Goal: Task Accomplishment & Management: Manage account settings

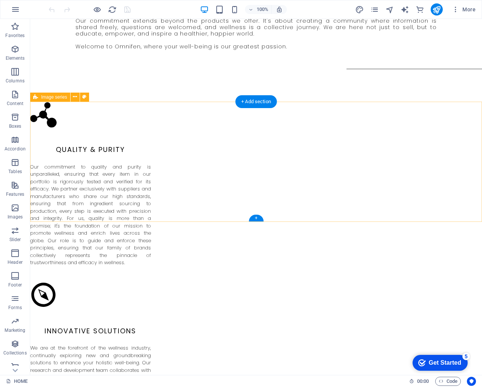
scroll to position [804, 0]
click at [255, 128] on icon at bounding box center [255, 127] width 4 height 8
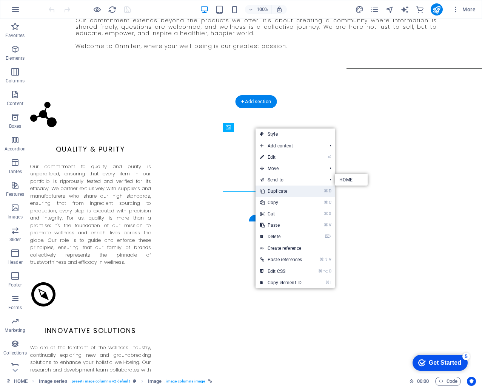
click at [295, 187] on link "⌘ D Duplicate" at bounding box center [281, 190] width 51 height 11
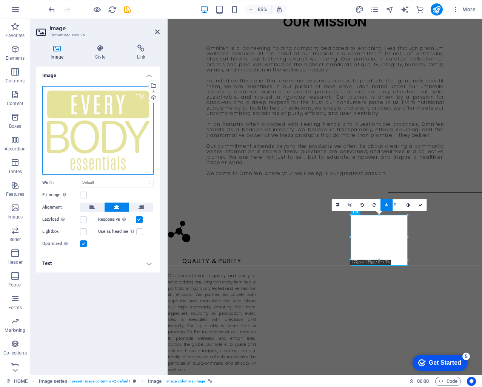
click at [131, 113] on div "Drag files here, click to choose files or select files from Files or our free s…" at bounding box center [97, 130] width 111 height 88
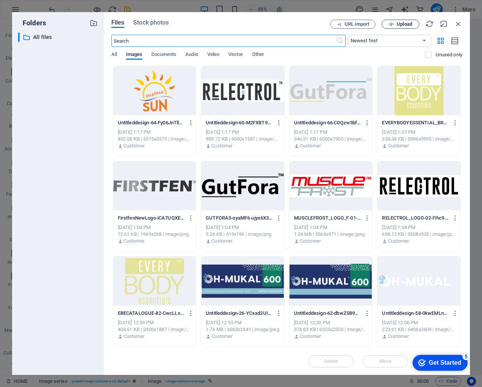
click at [401, 28] on button "Upload" at bounding box center [401, 24] width 38 height 9
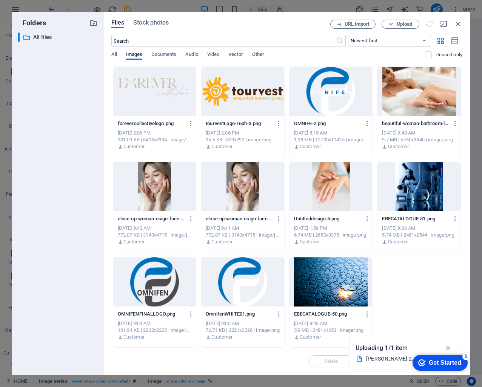
scroll to position [285, 0]
click at [368, 352] on p "Uploading 1/1 item" at bounding box center [382, 348] width 53 height 10
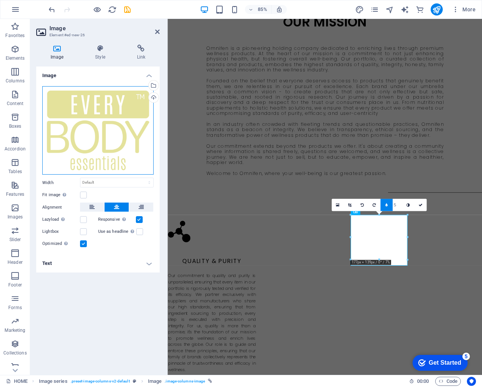
click at [114, 130] on div "Drag files here, click to choose files or select files from Files or our free s…" at bounding box center [97, 130] width 111 height 88
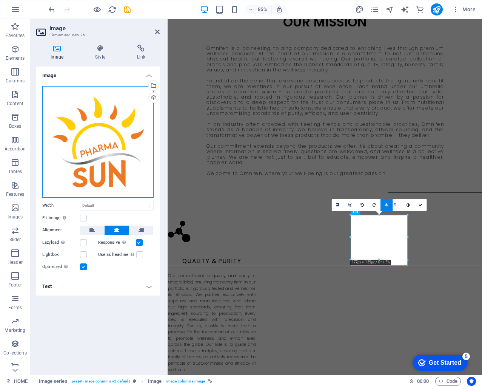
click at [116, 129] on div "Drag files here, click to choose files or select files from Files or our free s…" at bounding box center [97, 141] width 111 height 111
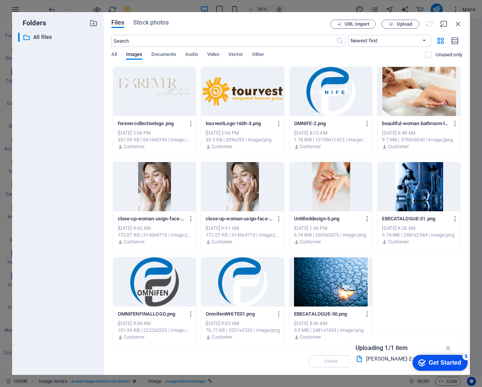
drag, startPoint x: 461, startPoint y: 361, endPoint x: 535, endPoint y: 521, distance: 176.5
click at [461, 361] on div "Get Started" at bounding box center [445, 362] width 32 height 7
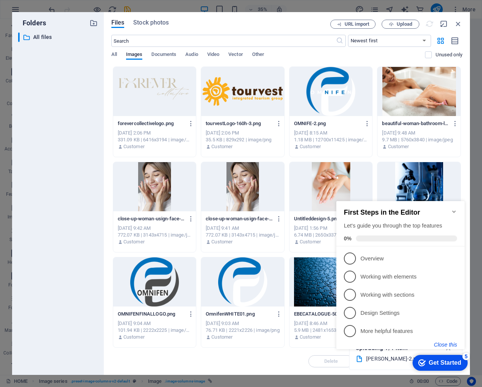
click at [445, 343] on button "Close this" at bounding box center [445, 345] width 23 height 6
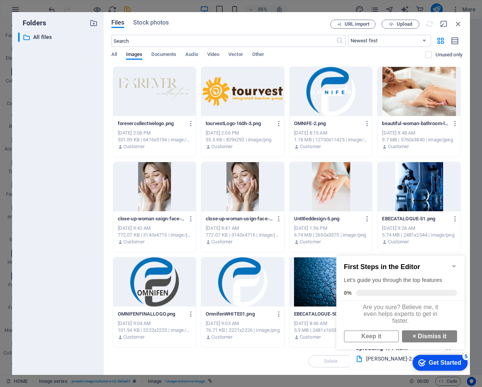
click div "checkmark Get Started 5 First Steps in the Editor Let's guide you through the t…"
click at [453, 264] on icon "Minimize checklist" at bounding box center [454, 266] width 6 height 6
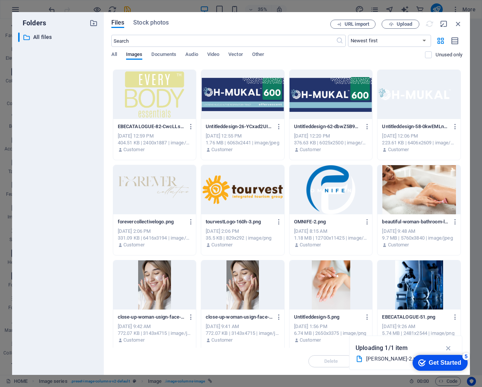
scroll to position [0, 0]
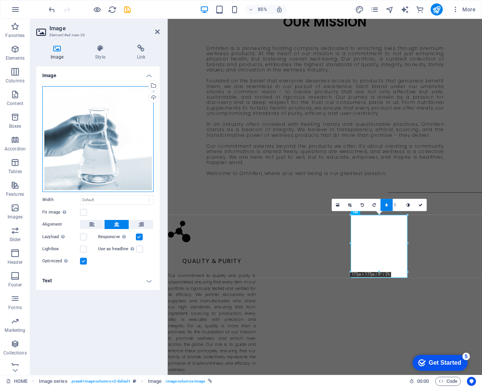
click at [107, 146] on div "Drag files here, click to choose files or select files from Files or our free s…" at bounding box center [97, 139] width 111 height 106
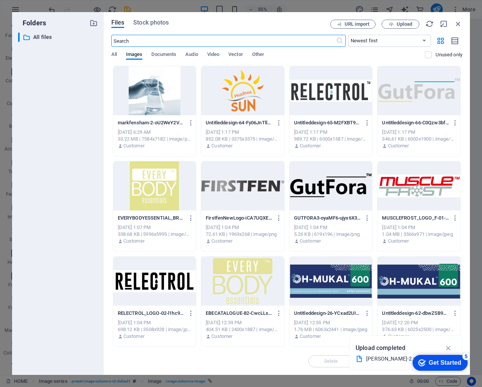
click at [130, 103] on div at bounding box center [154, 90] width 83 height 49
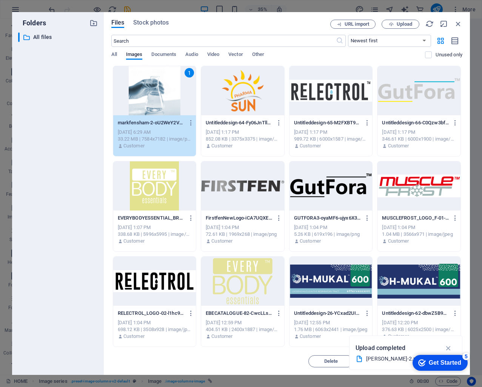
click at [137, 100] on div "1" at bounding box center [154, 90] width 83 height 49
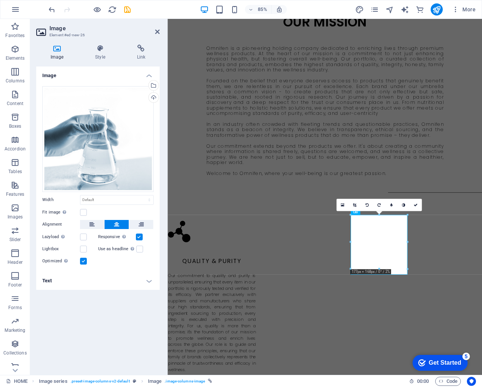
click at [86, 281] on h4 "Text" at bounding box center [98, 281] width 124 height 18
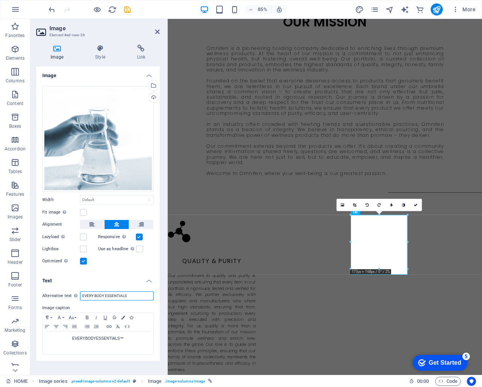
drag, startPoint x: 131, startPoint y: 295, endPoint x: 87, endPoint y: 291, distance: 45.2
click at [87, 291] on input "EVERY BODY ESSENTIALS" at bounding box center [117, 295] width 74 height 9
type input "[PERSON_NAME] CONSULTING"
click at [100, 275] on h4 "Text" at bounding box center [98, 279] width 124 height 14
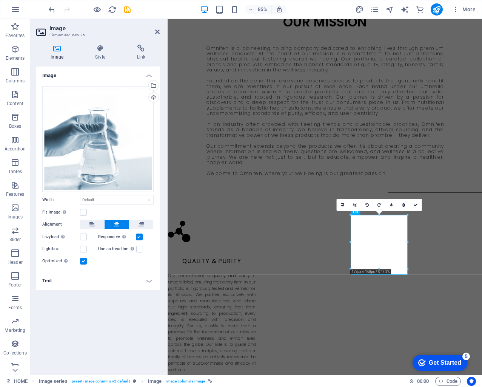
click at [140, 281] on h4 "Text" at bounding box center [98, 281] width 124 height 18
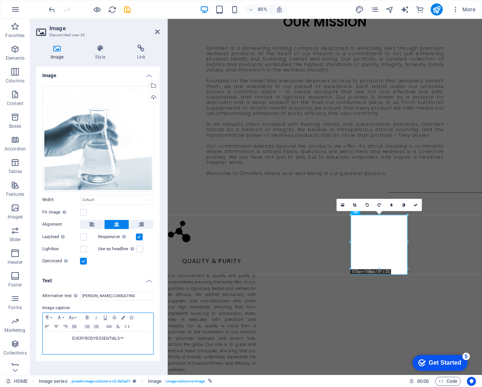
click at [135, 339] on p "EVERYBODYESSENTIALS™" at bounding box center [97, 338] width 103 height 7
drag, startPoint x: 119, startPoint y: 339, endPoint x: 91, endPoint y: 339, distance: 28.0
click at [73, 338] on p "EVERYBODYESSENTIALS™" at bounding box center [97, 338] width 103 height 7
drag, startPoint x: 123, startPoint y: 338, endPoint x: 73, endPoint y: 338, distance: 50.2
click at [73, 338] on p "EVERYBODYESSENTIALS™" at bounding box center [97, 338] width 103 height 7
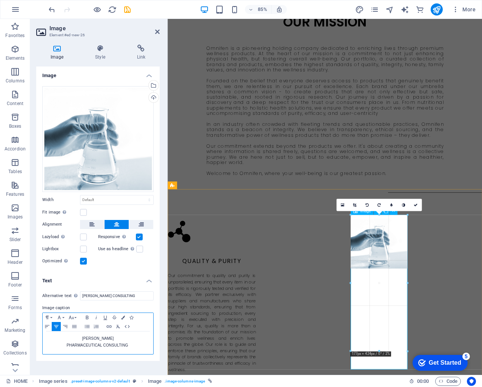
drag, startPoint x: 407, startPoint y: 243, endPoint x: 413, endPoint y: 245, distance: 6.3
type input "177"
select select "px"
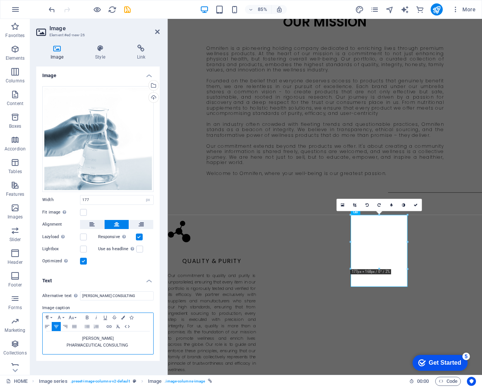
click at [102, 345] on p "PHARMACEUTICAL CONSULTING" at bounding box center [97, 345] width 103 height 7
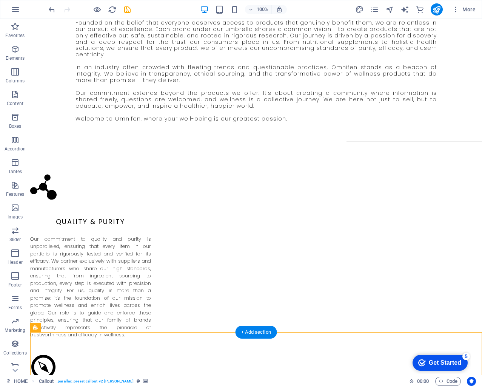
scroll to position [736, 0]
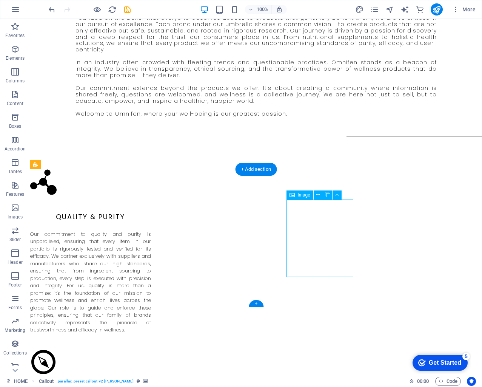
select select "px"
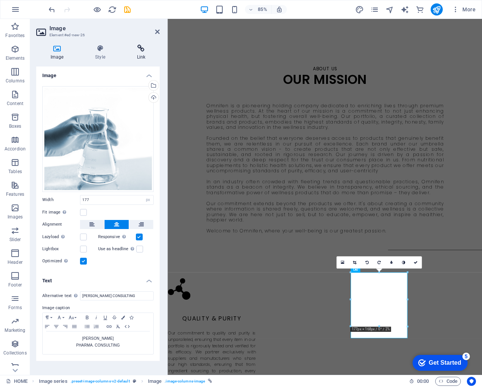
click at [145, 57] on h4 "Link" at bounding box center [141, 53] width 37 height 16
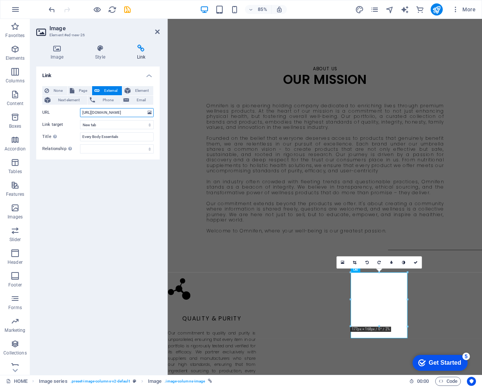
click at [129, 112] on input "[URL][DOMAIN_NAME]" at bounding box center [117, 112] width 74 height 9
drag, startPoint x: 118, startPoint y: 113, endPoint x: 96, endPoint y: 113, distance: 22.3
click at [96, 113] on input "[URL][DOMAIN_NAME]" at bounding box center [117, 112] width 74 height 9
drag, startPoint x: 110, startPoint y: 112, endPoint x: 117, endPoint y: 112, distance: 7.6
click at [111, 112] on input "[URL][DOMAIN_NAME]" at bounding box center [117, 112] width 74 height 9
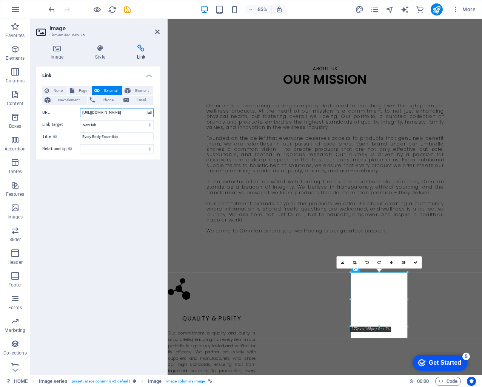
drag, startPoint x: 117, startPoint y: 112, endPoint x: 96, endPoint y: 114, distance: 22.0
click at [96, 114] on input "[URL][DOMAIN_NAME]" at bounding box center [117, 112] width 74 height 9
type input "[URL][DOMAIN_NAME]"
drag, startPoint x: 100, startPoint y: 166, endPoint x: 107, endPoint y: 157, distance: 11.6
click at [100, 165] on div "Link None Page External Element Next element Phone Email Page HOME Element URL …" at bounding box center [98, 217] width 124 height 302
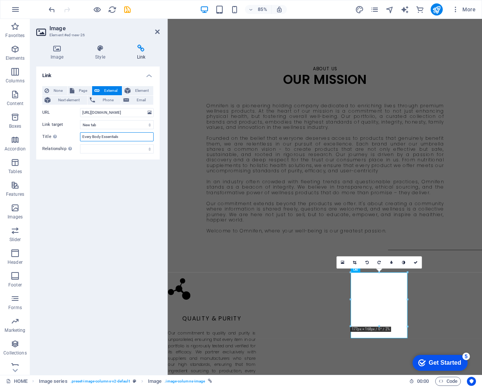
drag, startPoint x: 123, startPoint y: 137, endPoint x: 67, endPoint y: 135, distance: 56.3
click at [67, 135] on div "Title Additional link description, should not be the same as the link text. The…" at bounding box center [97, 136] width 111 height 9
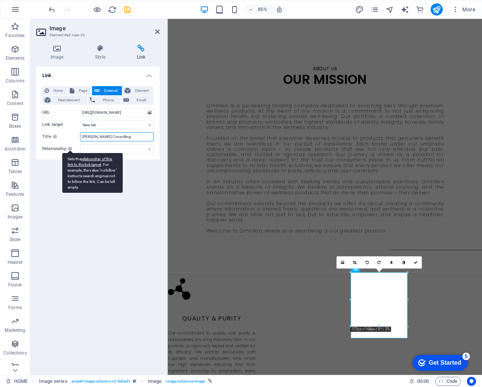
type input "[PERSON_NAME] Consulting"
click at [72, 153] on div "Sets the relationship of this link to the link target . For example, the value …" at bounding box center [92, 173] width 60 height 40
click at [80, 153] on select "alternate author bookmark external help license next nofollow noreferrer noopen…" at bounding box center [117, 148] width 74 height 9
click at [97, 192] on div "Sets the relationship of this link to the link target . For example, the value …" at bounding box center [92, 173] width 60 height 40
click at [97, 153] on select "alternate author bookmark external help license next nofollow noreferrer noopen…" at bounding box center [117, 148] width 74 height 9
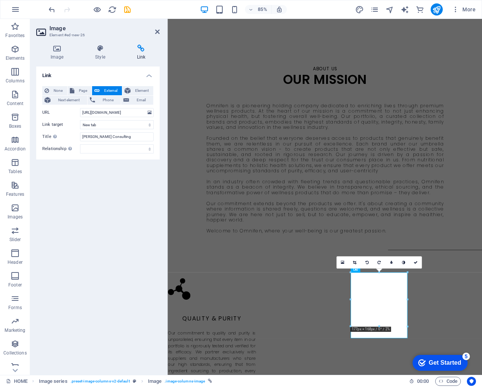
click at [114, 214] on div "Link None Page External Element Next element Phone Email Page HOME Element URL …" at bounding box center [98, 217] width 124 height 302
click at [153, 30] on h2 "Image" at bounding box center [104, 28] width 110 height 7
click at [156, 30] on icon at bounding box center [157, 32] width 5 height 6
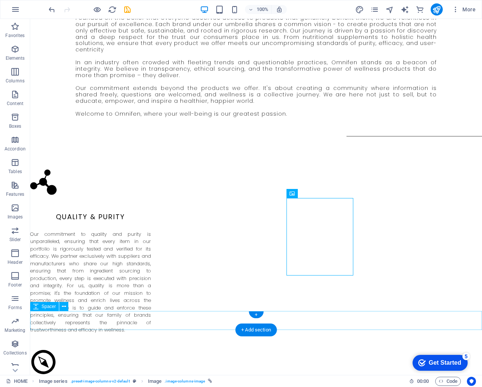
scroll to position [737, 0]
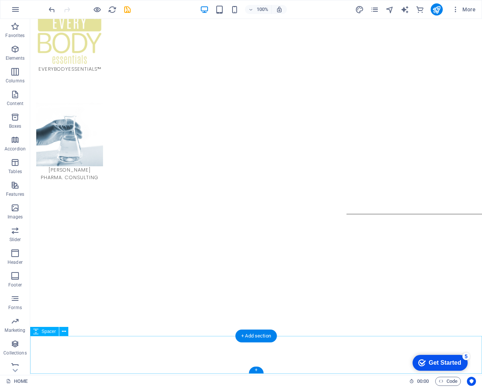
scroll to position [1536, 0]
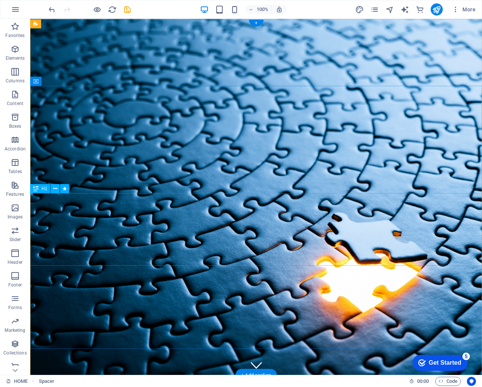
scroll to position [0, 0]
click at [453, 9] on icon "button" at bounding box center [456, 10] width 8 height 8
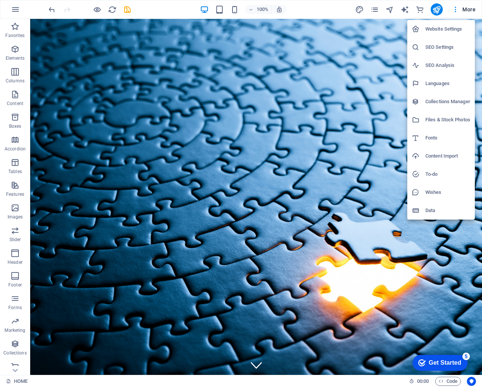
click at [452, 25] on h6 "Website Settings" at bounding box center [448, 29] width 45 height 9
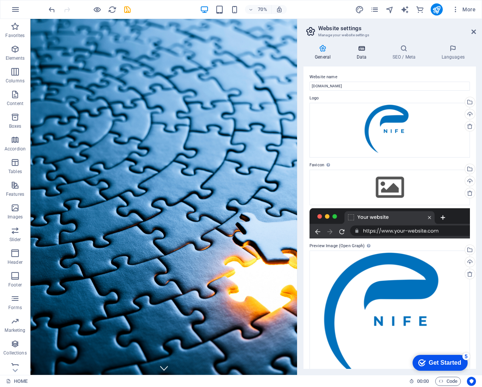
click at [364, 54] on h4 "Data" at bounding box center [363, 53] width 36 height 16
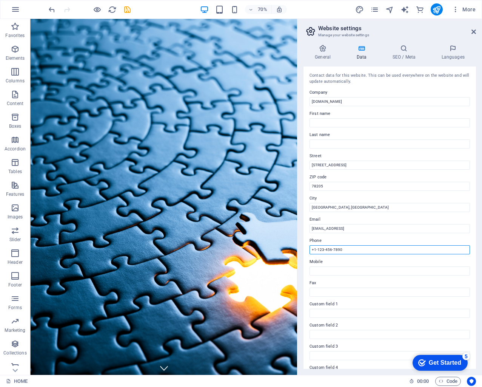
drag, startPoint x: 362, startPoint y: 249, endPoint x: 305, endPoint y: 248, distance: 57.1
type input "[PHONE_NUMBER]"
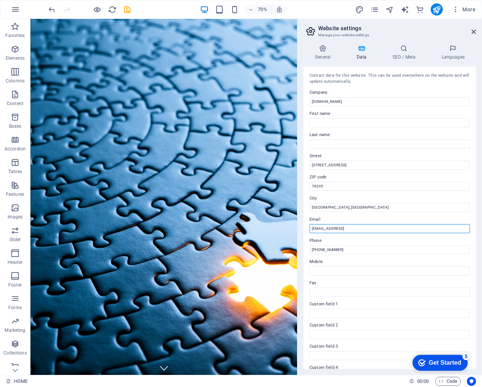
drag, startPoint x: 403, startPoint y: 225, endPoint x: 412, endPoint y: 230, distance: 9.9
type input "a"
type input "[PERSON_NAME][EMAIL_ADDRESS][DOMAIN_NAME]"
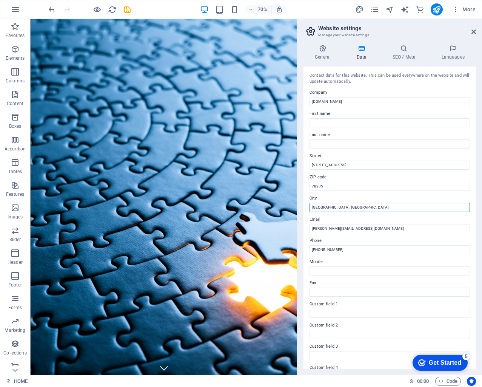
drag, startPoint x: 386, startPoint y: 206, endPoint x: 299, endPoint y: 204, distance: 86.9
click at [299, 204] on aside "Website settings Manage your website settings General Data SEO / Meta Languages…" at bounding box center [389, 197] width 185 height 356
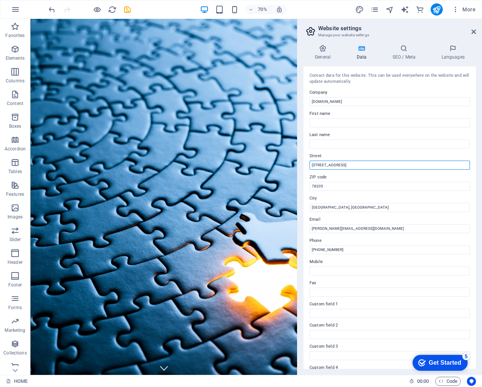
drag, startPoint x: 339, startPoint y: 164, endPoint x: 305, endPoint y: 163, distance: 34.4
type input "[GEOGRAPHIC_DATA],"
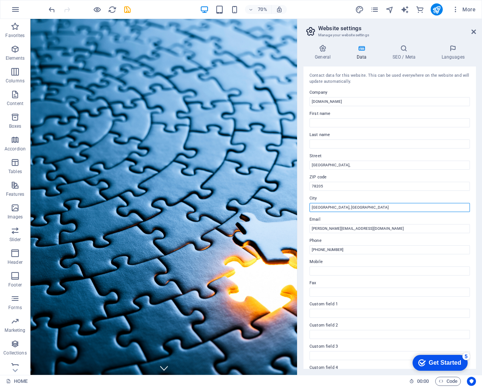
drag, startPoint x: 346, startPoint y: 205, endPoint x: 303, endPoint y: 205, distance: 43.1
click at [303, 206] on div "General Data SEO / Meta Languages Website name [DOMAIN_NAME] Logo Drag files he…" at bounding box center [390, 207] width 185 height 336
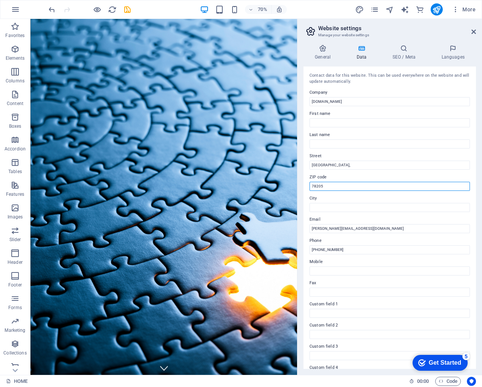
drag, startPoint x: 326, startPoint y: 184, endPoint x: 308, endPoint y: 184, distance: 18.9
type input "[GEOGRAPHIC_DATA]"
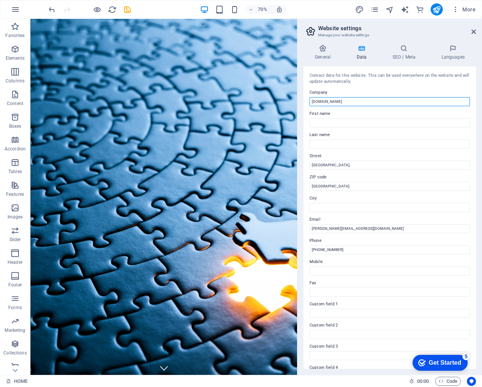
drag, startPoint x: 327, startPoint y: 100, endPoint x: 305, endPoint y: 99, distance: 22.3
drag, startPoint x: 337, startPoint y: 101, endPoint x: 323, endPoint y: 99, distance: 13.8
click at [334, 100] on input "[DOMAIN_NAME]" at bounding box center [390, 101] width 161 height 9
click at [314, 100] on input "[DOMAIN_NAME]" at bounding box center [390, 101] width 161 height 9
drag, startPoint x: 342, startPoint y: 101, endPoint x: 311, endPoint y: 101, distance: 30.2
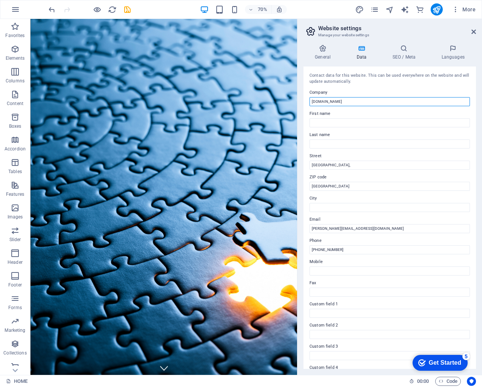
click at [311, 101] on input "[DOMAIN_NAME]" at bounding box center [390, 101] width 161 height 9
click at [362, 100] on input "[DOMAIN_NAME]" at bounding box center [390, 101] width 161 height 9
type input "[DOMAIN_NAME]"
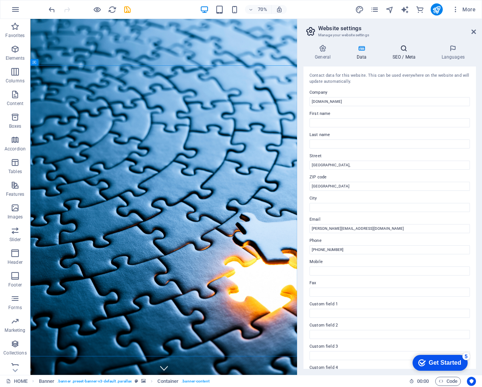
click at [402, 51] on icon at bounding box center [404, 49] width 46 height 8
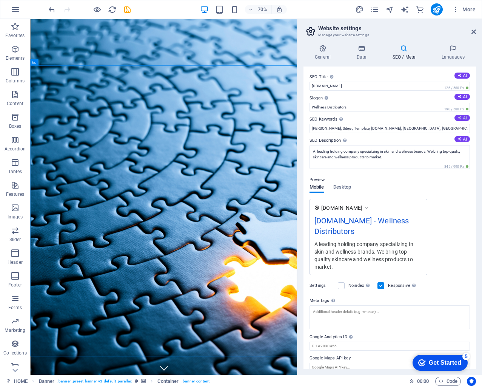
click at [460, 119] on icon at bounding box center [460, 118] width 4 height 4
type input "wellness products, holistic health solutions, premium supplements, quality and …"
click at [393, 160] on textarea "A leading holding company specializing in skin and wellness brands. We bring to…" at bounding box center [390, 157] width 161 height 24
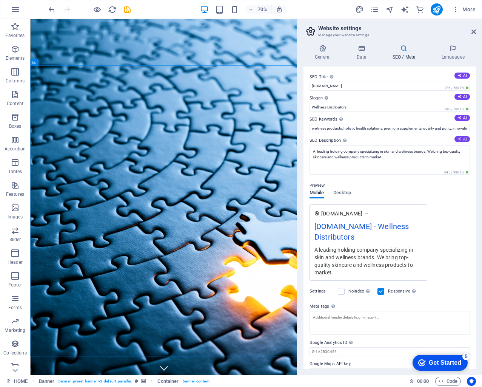
click at [459, 138] on icon at bounding box center [460, 139] width 4 height 4
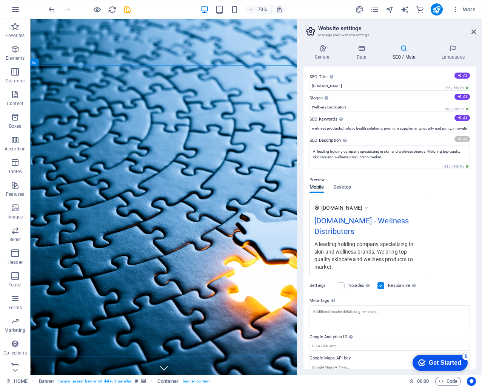
type textarea "Discover Omnifen Group: Where wellness meets integrity. Shop premium health pro…"
click at [461, 97] on button "AI" at bounding box center [462, 97] width 15 height 6
type input "Transforming Wellness, One Detail at a Time"
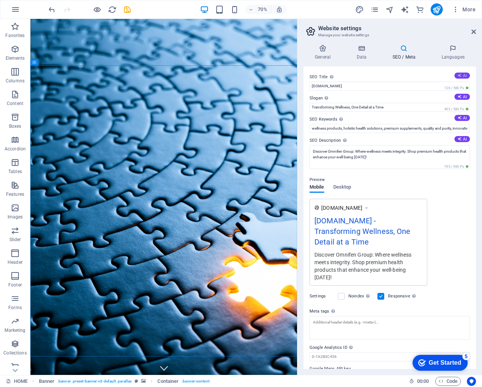
click at [466, 76] on button "AI" at bounding box center [462, 76] width 15 height 6
type input "Omnifen: Your Wellness Hub"
drag, startPoint x: 351, startPoint y: 108, endPoint x: 336, endPoint y: 107, distance: 14.7
click at [336, 107] on input "Transforming Wellness, One Detail at a Time" at bounding box center [390, 107] width 161 height 9
click at [468, 97] on div "SEO Title The title of your website - make it something that stands out in sear…" at bounding box center [390, 217] width 173 height 302
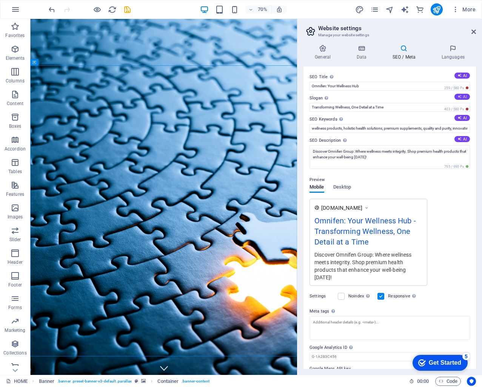
click at [462, 98] on button "AI" at bounding box center [462, 97] width 15 height 6
drag, startPoint x: 353, startPoint y: 108, endPoint x: 305, endPoint y: 107, distance: 48.4
click at [305, 107] on div "SEO Title The title of your website - make it something that stands out in sear…" at bounding box center [390, 217] width 173 height 302
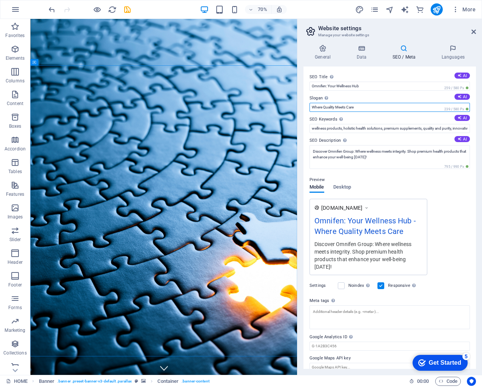
click at [384, 106] on input "Where Quality Meets Care" at bounding box center [390, 107] width 161 height 9
type input "Where Quality Meets Care"
click at [414, 177] on div "Preview" at bounding box center [390, 179] width 161 height 9
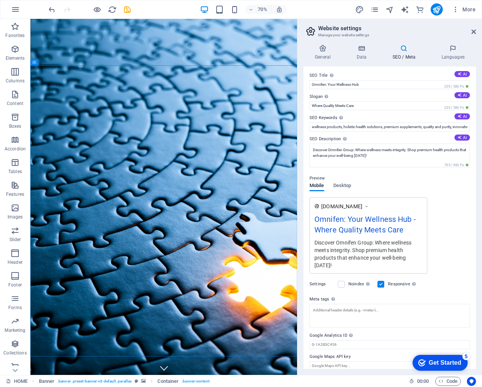
scroll to position [1, 0]
click at [459, 51] on icon at bounding box center [453, 49] width 46 height 8
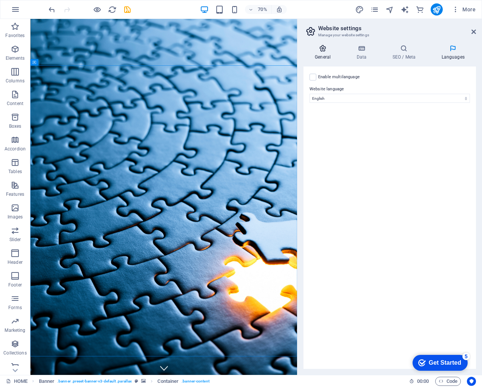
click at [325, 56] on h4 "General" at bounding box center [325, 53] width 42 height 16
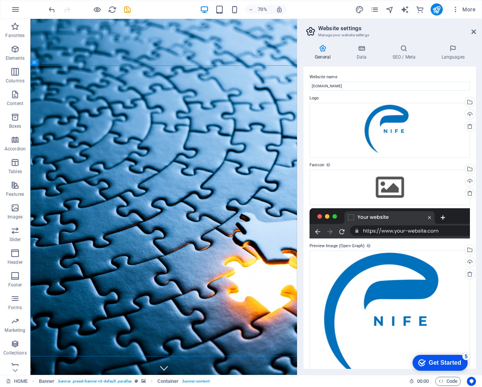
scroll to position [0, 0]
click at [472, 32] on icon at bounding box center [474, 32] width 5 height 6
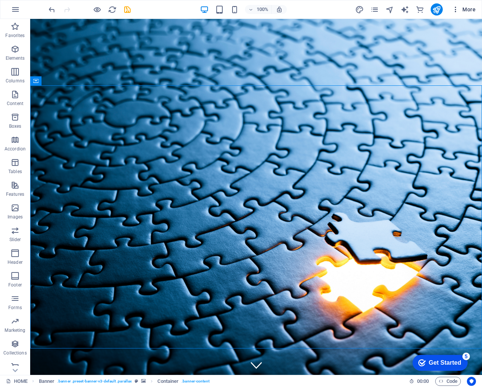
click at [452, 9] on icon "button" at bounding box center [456, 10] width 8 height 8
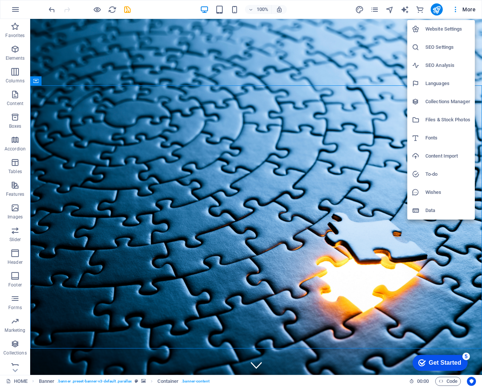
click at [436, 10] on div at bounding box center [241, 193] width 482 height 387
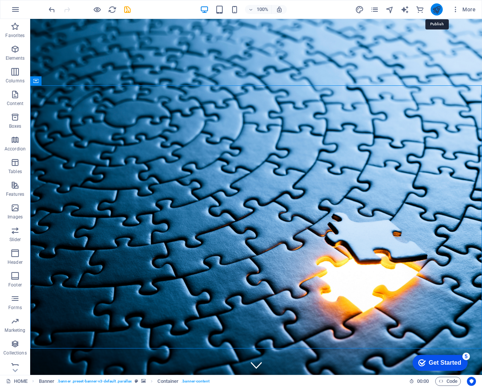
click at [438, 10] on icon "publish" at bounding box center [437, 9] width 9 height 9
